Goal: Check status: Check status

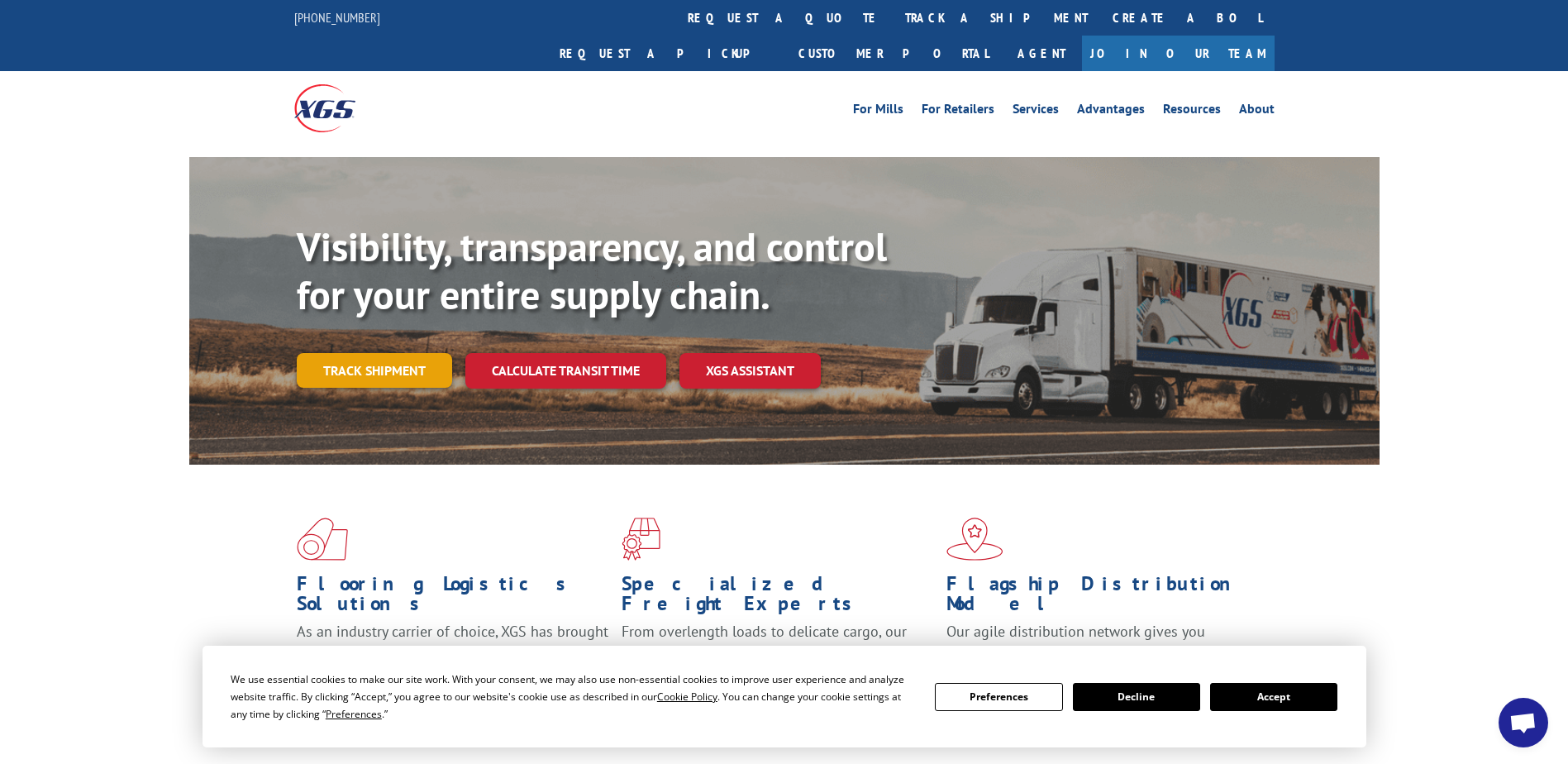
click at [405, 353] on link "Track shipment" at bounding box center [375, 370] width 155 height 34
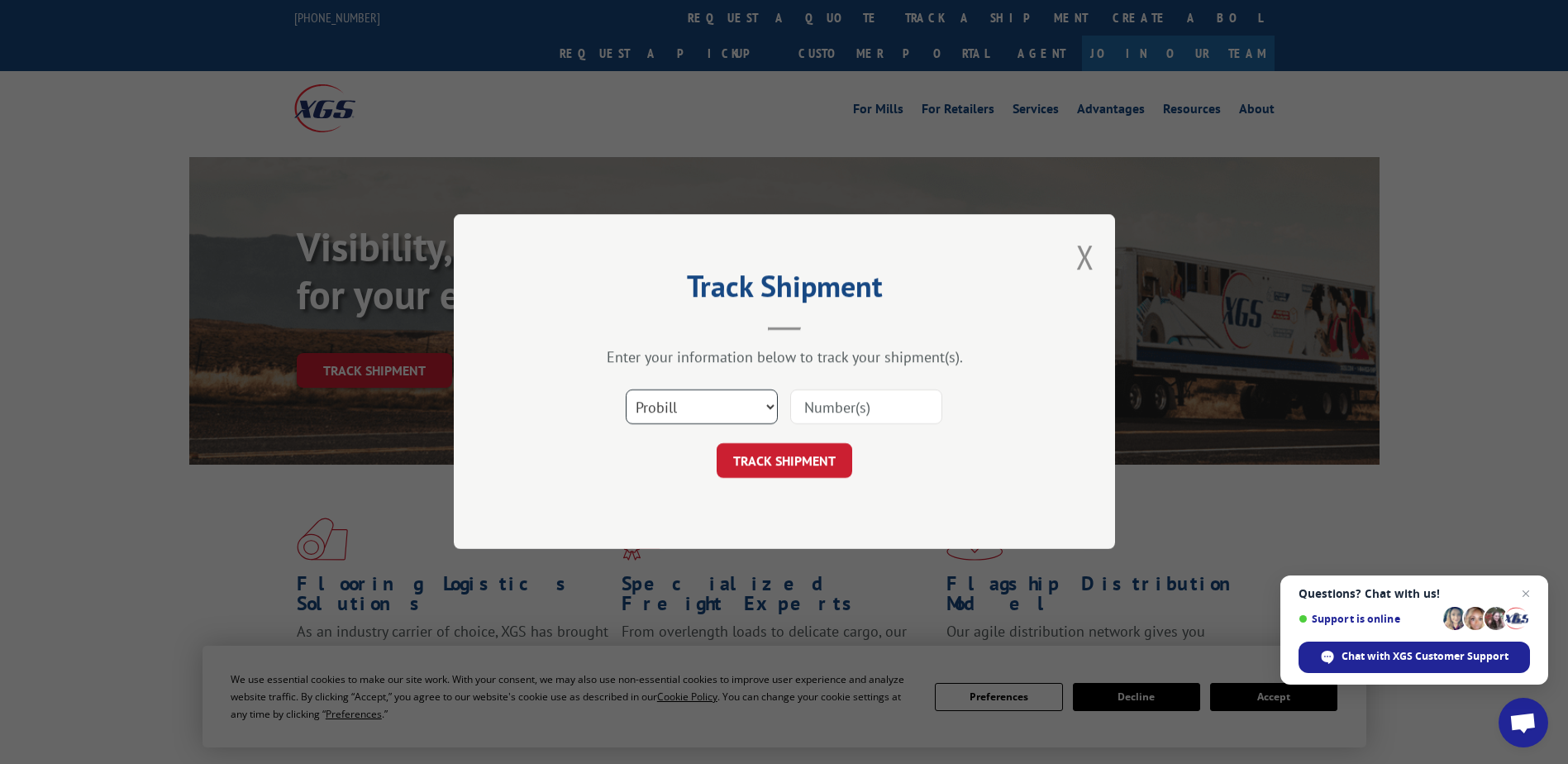
click at [760, 405] on select "Select category... Probill BOL PO" at bounding box center [702, 407] width 152 height 34
select select "bol"
click at [626, 390] on select "Select category... Probill BOL PO" at bounding box center [702, 407] width 152 height 34
click at [833, 401] on input at bounding box center [866, 407] width 152 height 34
type input "2867673"
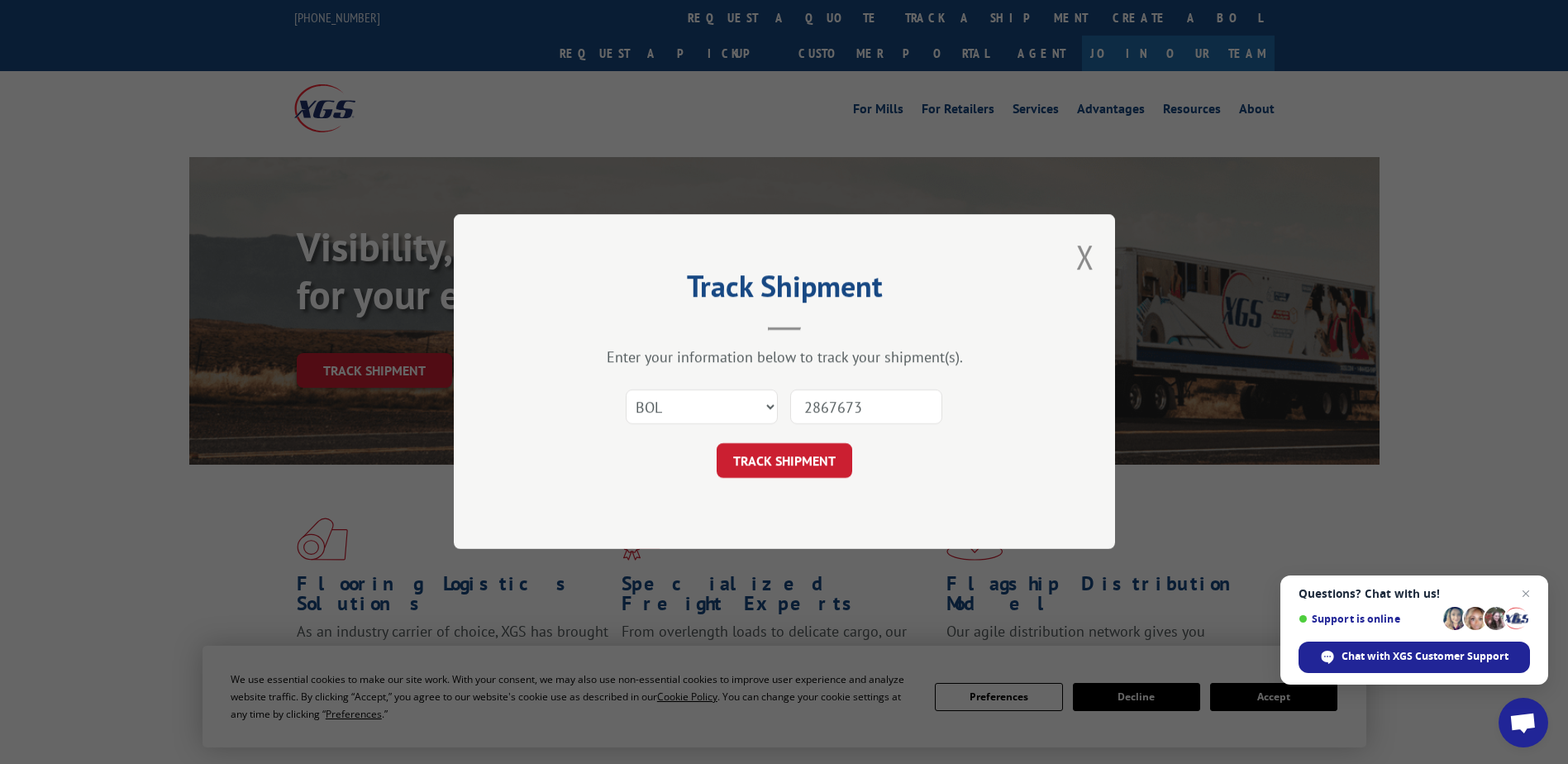
click button "TRACK SHIPMENT" at bounding box center [785, 461] width 135 height 34
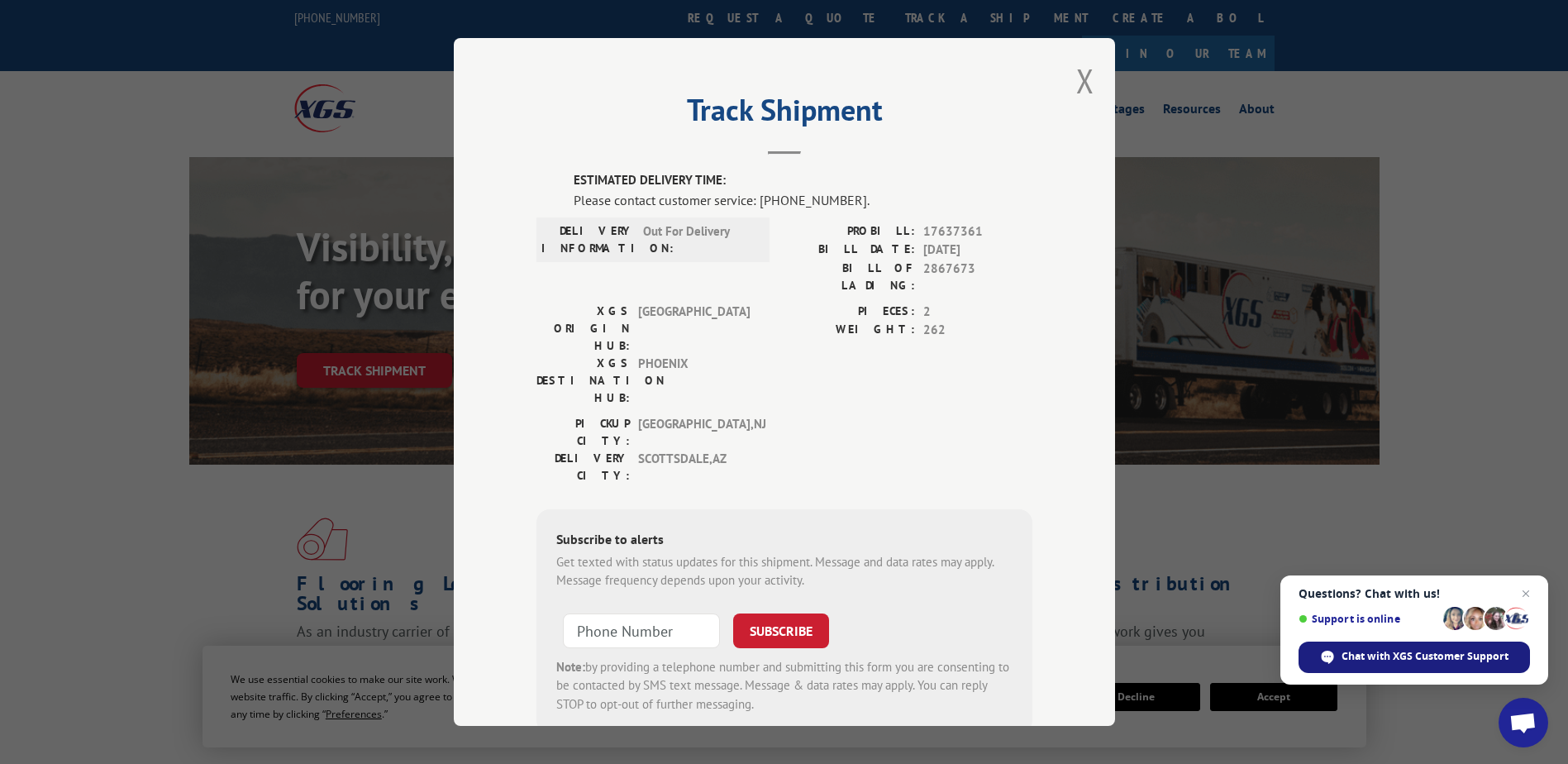
click at [1375, 657] on span "Chat with XGS Customer Support" at bounding box center [1425, 657] width 167 height 14
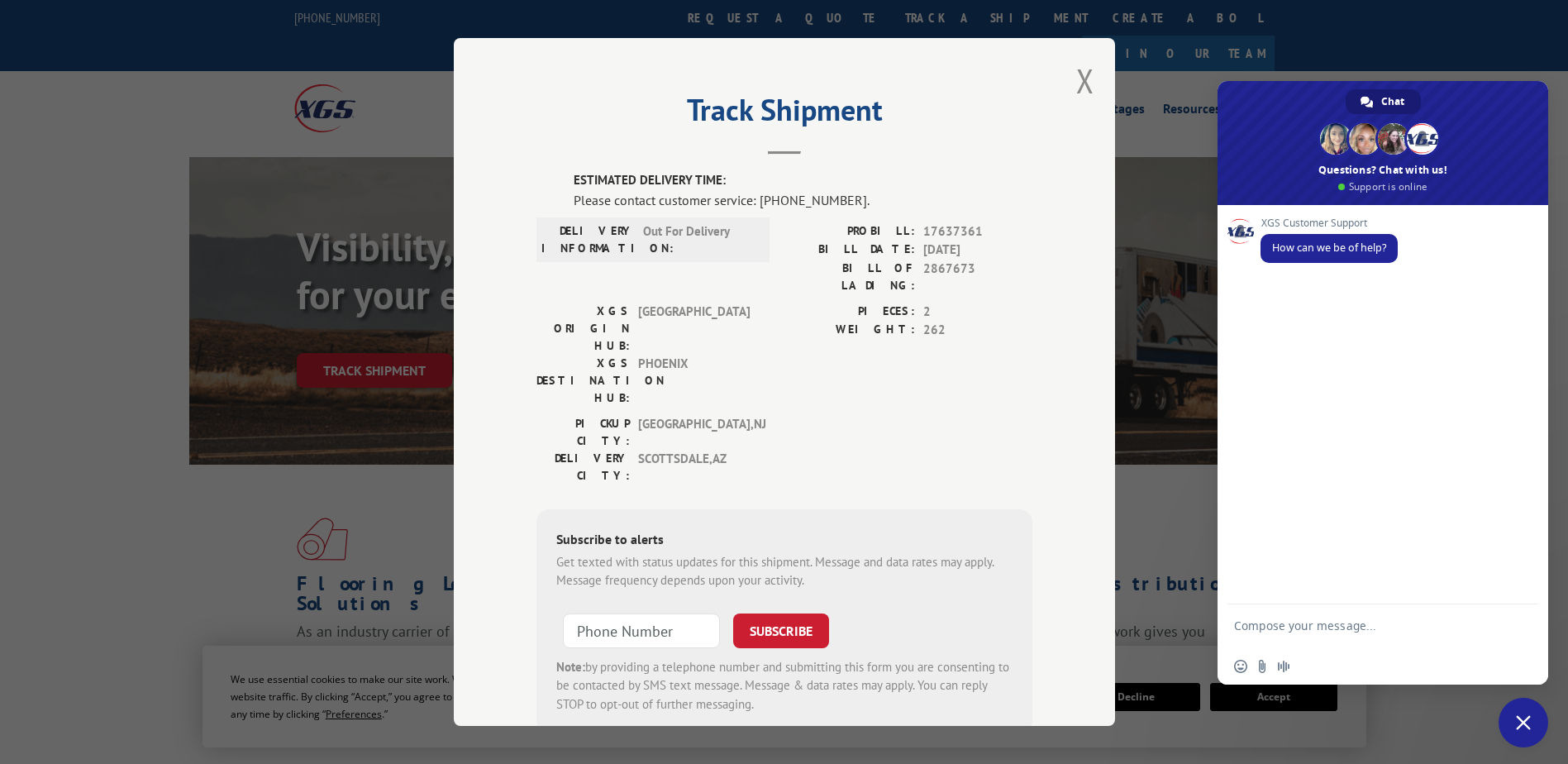
click at [1311, 621] on textarea "Compose your message..." at bounding box center [1365, 633] width 261 height 30
click at [1079, 81] on button "Close modal" at bounding box center [1086, 80] width 18 height 44
